Goal: Task Accomplishment & Management: Complete application form

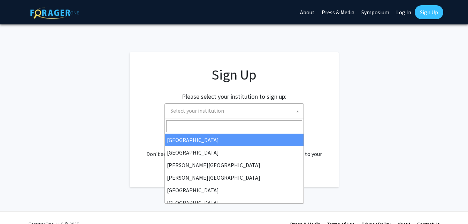
click at [189, 111] on span "Select your institution" at bounding box center [198, 110] width 54 height 7
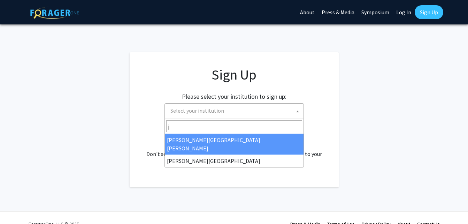
type input "j"
select select "1"
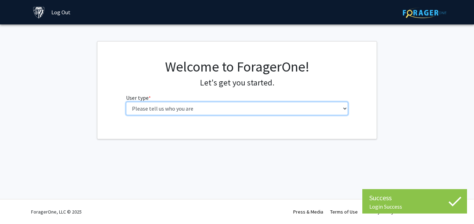
click at [215, 111] on select "Please tell us who you are Undergraduate Student Master's Student Doctoral Cand…" at bounding box center [237, 108] width 222 height 13
select select "2: masters"
click at [126, 102] on select "Please tell us who you are Undergraduate Student Master's Student Doctoral Cand…" at bounding box center [237, 108] width 222 height 13
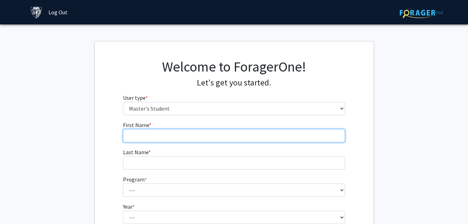
click at [184, 139] on input "First Name * required" at bounding box center [234, 135] width 222 height 13
type input "iyanuoluwa peace"
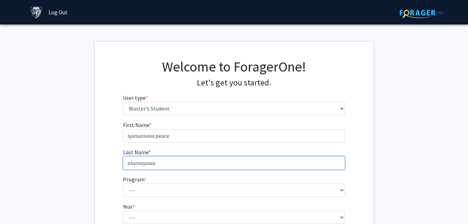
type input "olumayowa"
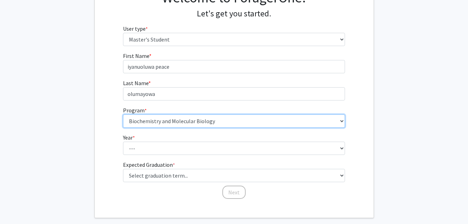
scroll to position [70, 0]
click at [266, 116] on select "--- Anatomy Education Applied and Computational Mathematics Applied Biomedical …" at bounding box center [234, 120] width 222 height 13
select select "26: 18"
click at [123, 114] on select "--- Anatomy Education Applied and Computational Mathematics Applied Biomedical …" at bounding box center [234, 120] width 222 height 13
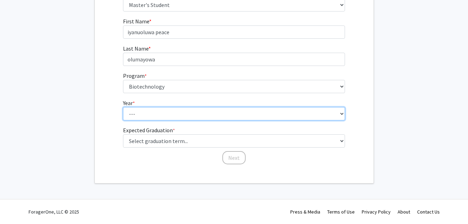
click at [288, 115] on select "--- First Year Second Year" at bounding box center [234, 113] width 222 height 13
drag, startPoint x: 297, startPoint y: 111, endPoint x: 294, endPoint y: 121, distance: 10.3
click at [297, 112] on select "--- First Year Second Year" at bounding box center [234, 113] width 222 height 13
select select "1: first_year"
click at [123, 107] on select "--- First Year Second Year" at bounding box center [234, 113] width 222 height 13
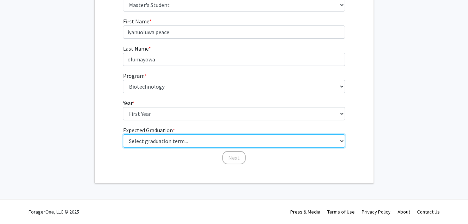
click at [302, 143] on select "Select graduation term... Spring 2025 Summer 2025 Fall 2025 Winter 2025 Spring …" at bounding box center [234, 140] width 222 height 13
select select "13: spring_2028"
click at [123, 134] on select "Select graduation term... Spring 2025 Summer 2025 Fall 2025 Winter 2025 Spring …" at bounding box center [234, 140] width 222 height 13
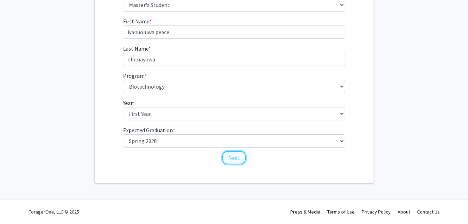
click at [229, 156] on button "Next" at bounding box center [234, 157] width 23 height 13
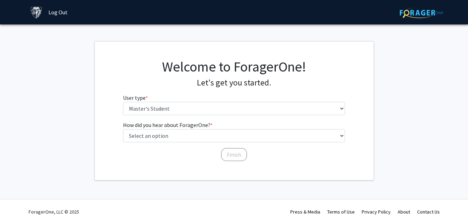
scroll to position [0, 0]
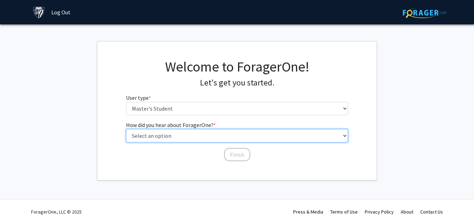
click at [214, 137] on select "Select an option Peer/student recommendation Faculty/staff recommendation Unive…" at bounding box center [237, 135] width 222 height 13
select select "3: university_website"
click at [126, 129] on select "Select an option Peer/student recommendation Faculty/staff recommendation Unive…" at bounding box center [237, 135] width 222 height 13
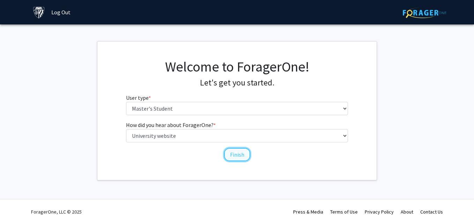
click at [230, 152] on button "Finish" at bounding box center [237, 154] width 26 height 13
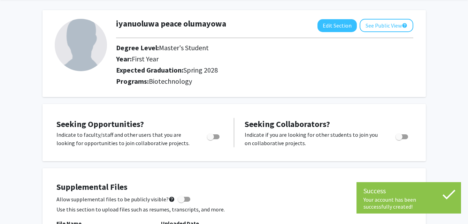
scroll to position [105, 0]
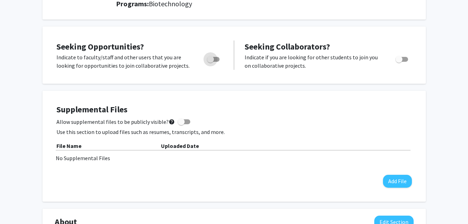
click at [212, 61] on span "Toggle" at bounding box center [210, 59] width 7 height 7
click at [211, 62] on input "Are you actively seeking opportunities?" at bounding box center [210, 62] width 0 height 0
checkbox input "true"
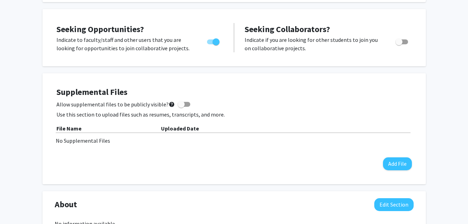
scroll to position [140, 0]
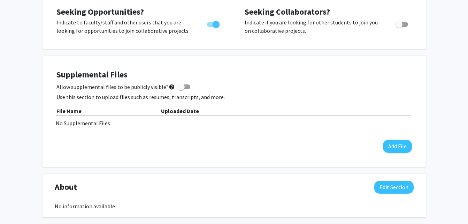
click at [181, 88] on span at bounding box center [181, 86] width 7 height 7
click at [181, 89] on input "Allow supplemental files to be publicly visible? help" at bounding box center [181, 89] width 0 height 0
checkbox input "true"
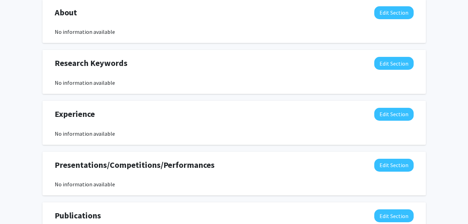
scroll to position [349, 0]
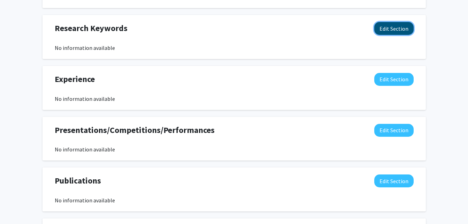
click at [393, 26] on button "Edit Section" at bounding box center [394, 28] width 39 height 13
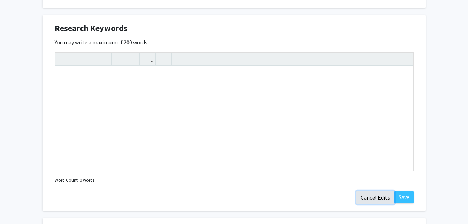
click at [377, 199] on button "Cancel Edits" at bounding box center [375, 197] width 38 height 13
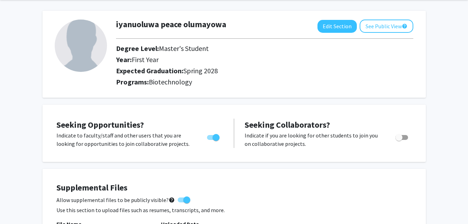
scroll to position [0, 0]
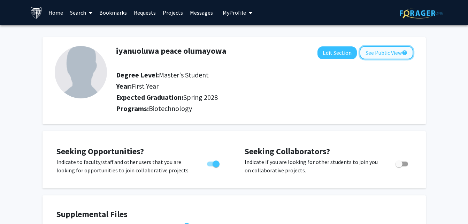
click at [381, 54] on button "See Public View help" at bounding box center [387, 52] width 54 height 13
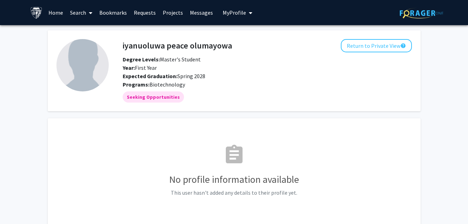
click at [47, 14] on link "Home" at bounding box center [56, 12] width 22 height 24
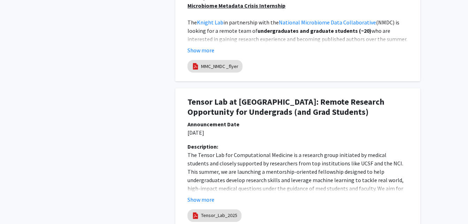
scroll to position [628, 0]
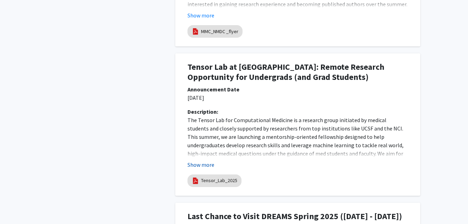
click at [204, 165] on button "Show more" at bounding box center [201, 164] width 27 height 8
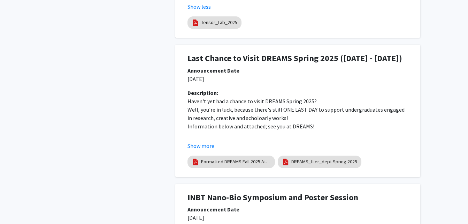
scroll to position [1011, 0]
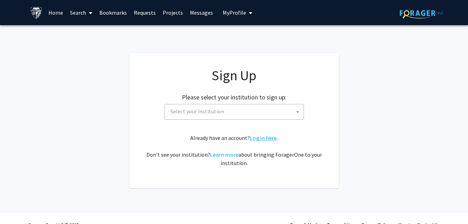
click at [268, 139] on link "Log in here" at bounding box center [263, 137] width 27 height 7
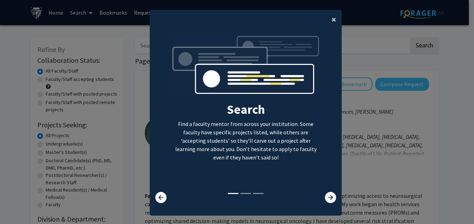
drag, startPoint x: 336, startPoint y: 27, endPoint x: 333, endPoint y: 21, distance: 7.0
click at [335, 26] on button "×" at bounding box center [334, 20] width 16 height 20
click at [333, 20] on button "×" at bounding box center [334, 20] width 16 height 20
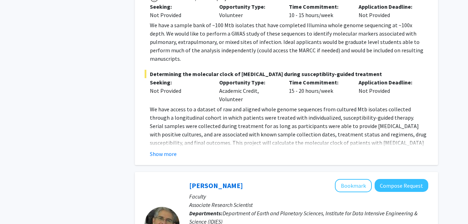
scroll to position [698, 0]
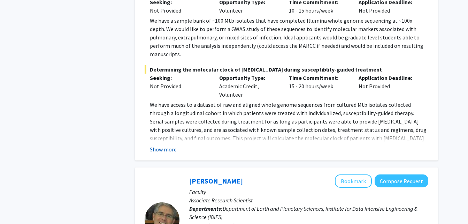
click at [160, 145] on button "Show more" at bounding box center [163, 149] width 27 height 8
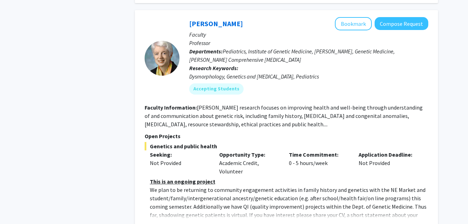
scroll to position [1325, 0]
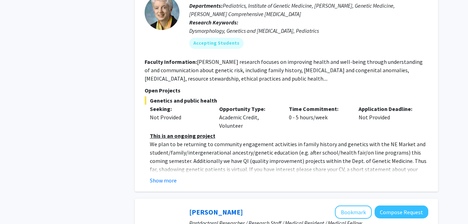
drag, startPoint x: 163, startPoint y: 129, endPoint x: 165, endPoint y: 120, distance: 8.7
click at [163, 176] on button "Show more" at bounding box center [163, 180] width 27 height 8
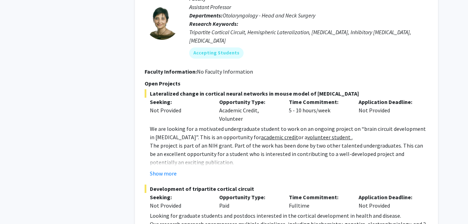
scroll to position [2302, 0]
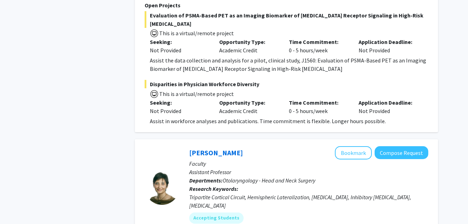
scroll to position [2162, 0]
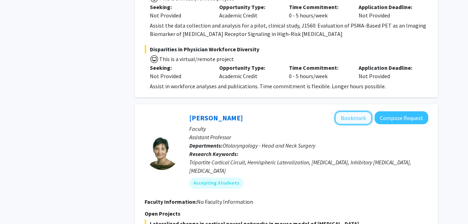
click at [354, 111] on button "Bookmark" at bounding box center [353, 117] width 37 height 13
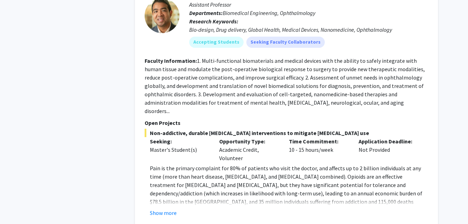
scroll to position [2642, 0]
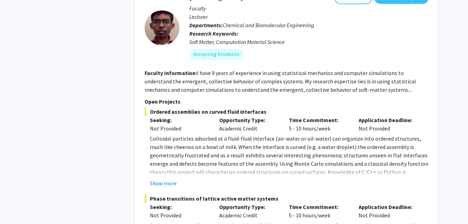
scroll to position [3273, 0]
